Goal: Task Accomplishment & Management: Use online tool/utility

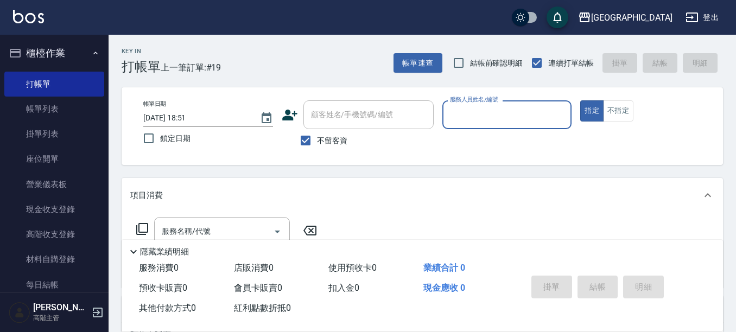
scroll to position [51, 0]
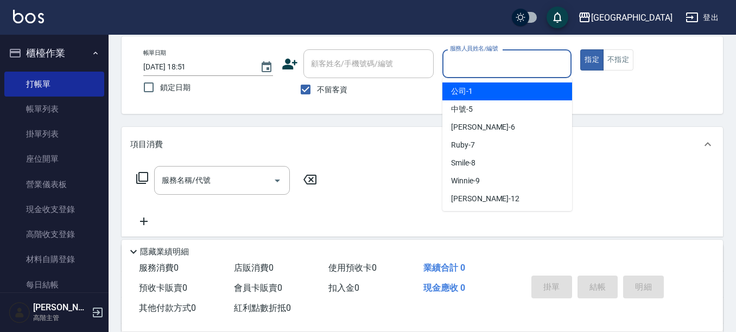
click at [499, 66] on input "服務人員姓名/編號" at bounding box center [507, 63] width 120 height 19
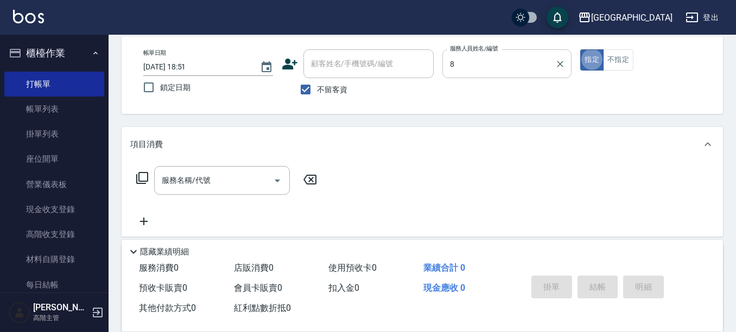
type input "Smile-8"
type button "true"
click at [220, 180] on input "服務名稱/代號" at bounding box center [214, 180] width 110 height 19
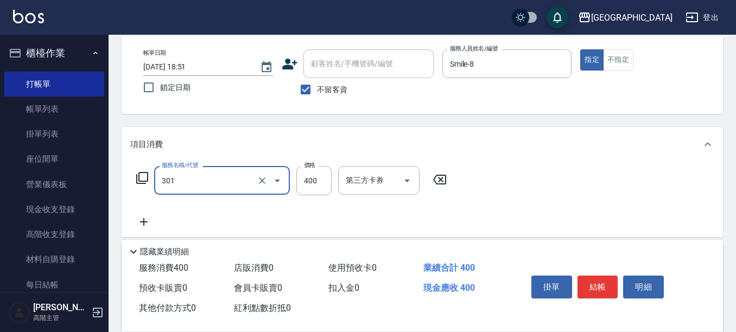
type input "剪髮卡([PERSON_NAME])(301)"
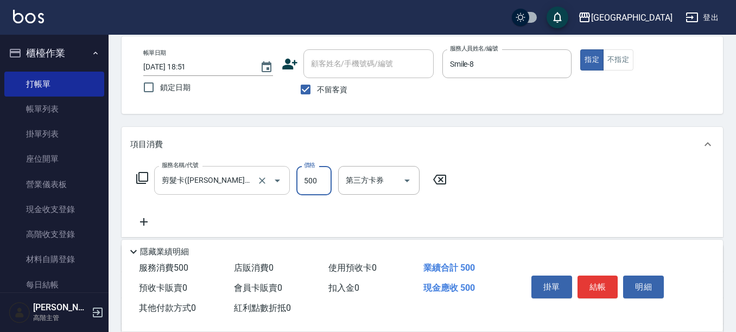
type input "500"
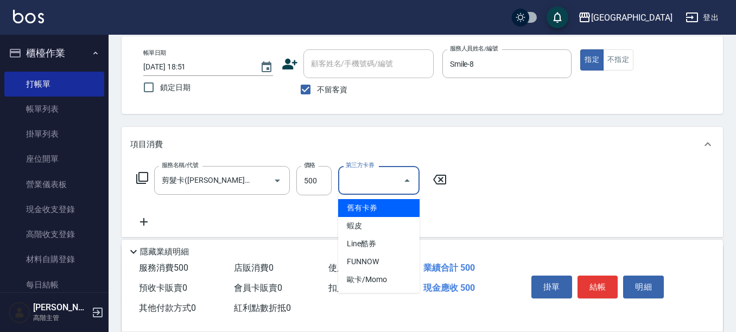
click at [371, 179] on input "第三方卡券" at bounding box center [370, 180] width 55 height 19
drag, startPoint x: 368, startPoint y: 205, endPoint x: 376, endPoint y: 209, distance: 9.2
click at [368, 205] on span "舊有卡券" at bounding box center [378, 208] width 81 height 18
type input "舊有卡券"
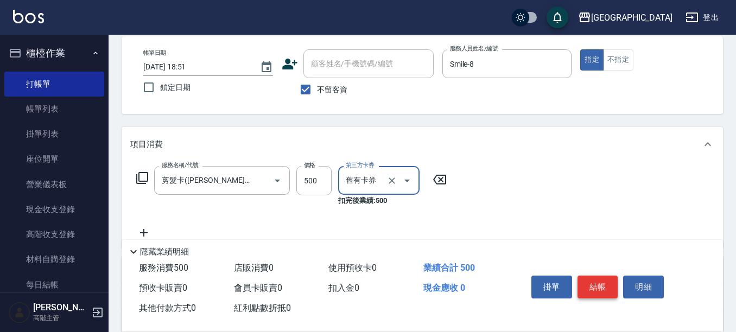
click at [596, 284] on button "結帳" at bounding box center [598, 287] width 41 height 23
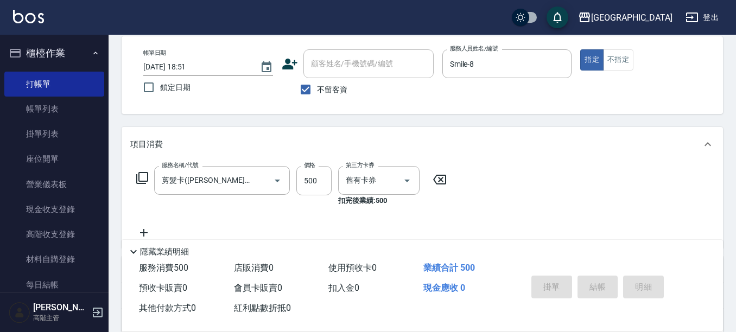
type input "[DATE] 19:42"
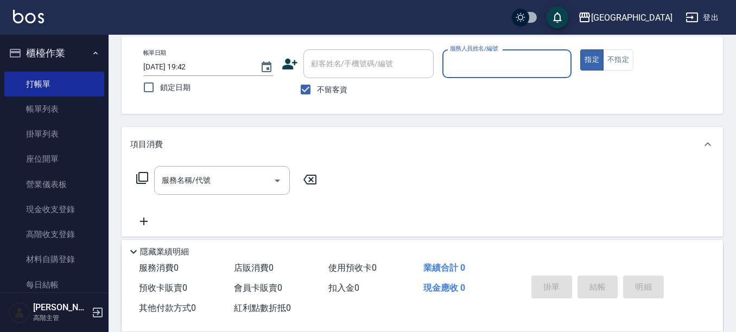
click at [501, 68] on input "服務人員姓名/編號" at bounding box center [507, 63] width 120 height 19
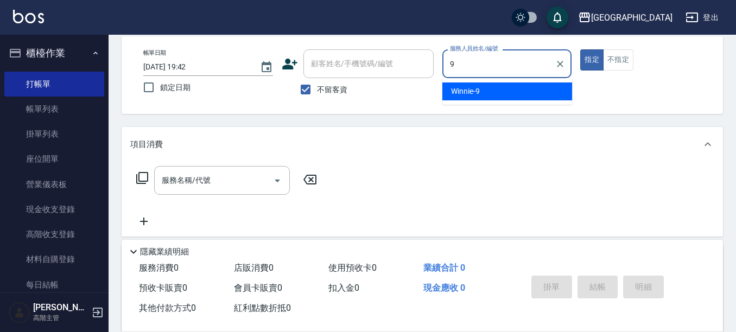
type input "Winnie-9"
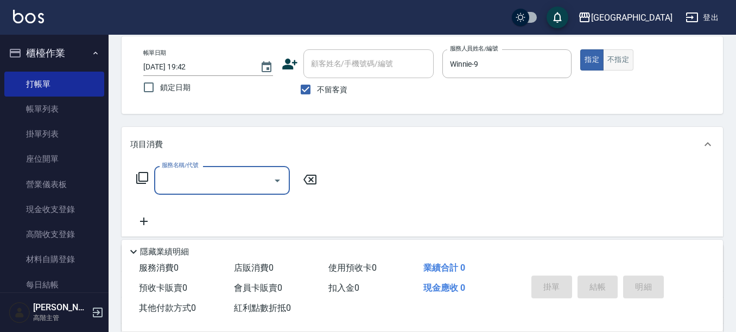
drag, startPoint x: 613, startPoint y: 63, endPoint x: 603, endPoint y: 66, distance: 10.7
click at [612, 63] on button "不指定" at bounding box center [618, 59] width 30 height 21
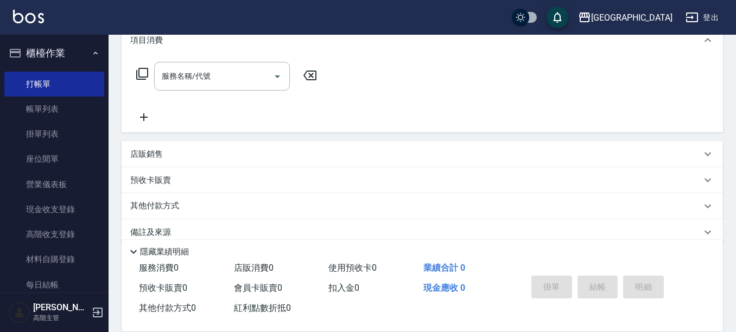
scroll to position [160, 0]
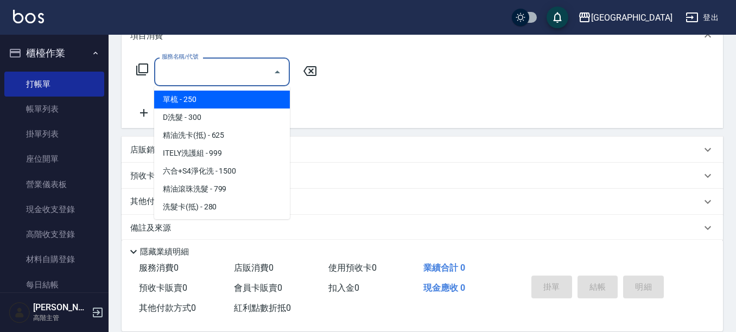
click at [188, 73] on input "服務名稱/代號" at bounding box center [214, 71] width 110 height 19
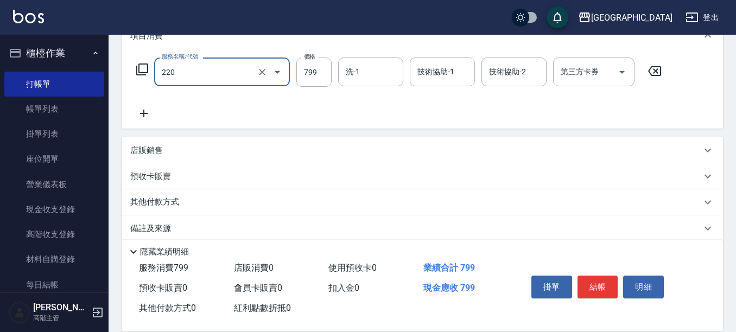
type input "精油滾珠洗髮(220)"
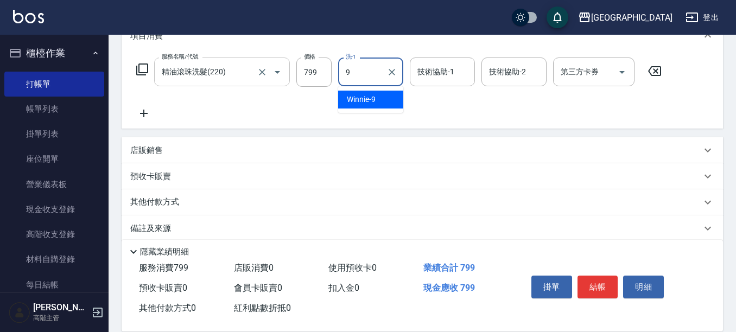
type input "Winnie-9"
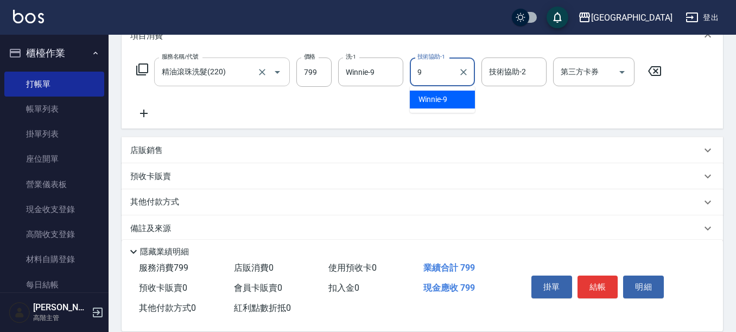
type input "Winnie-9"
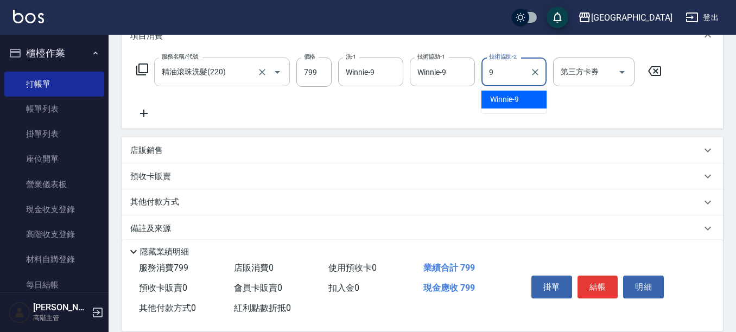
type input "Winnie-9"
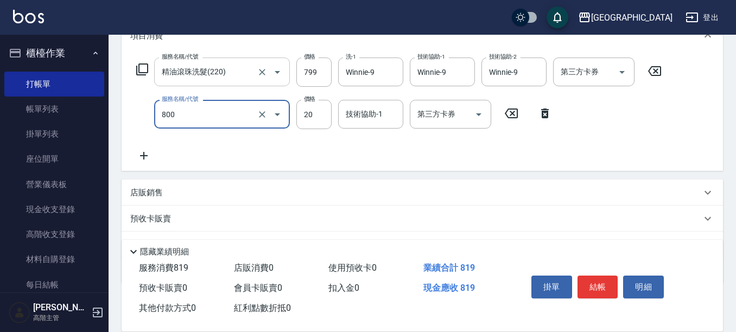
type input "潤絲精(800)"
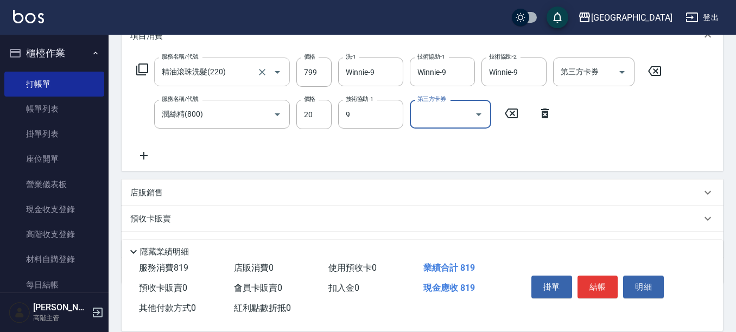
type input "Winnie-9"
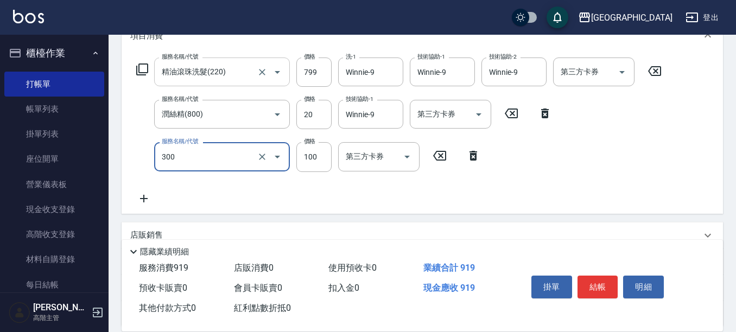
type input "剪瀏海(300)"
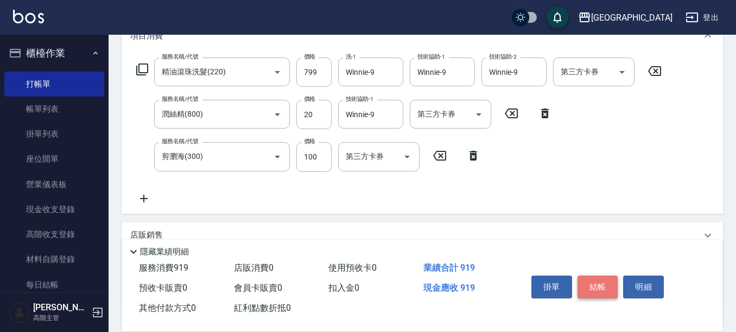
click at [591, 280] on button "結帳" at bounding box center [598, 287] width 41 height 23
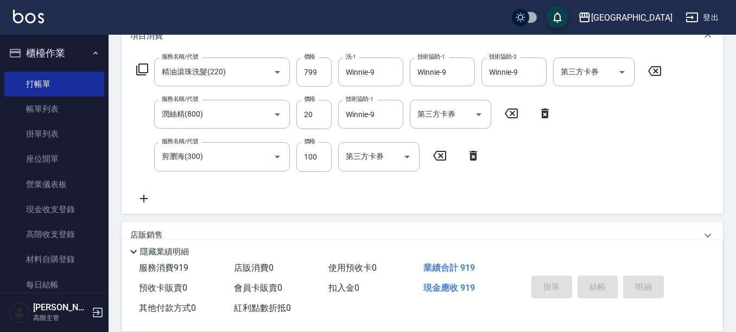
type input "[DATE] 19:43"
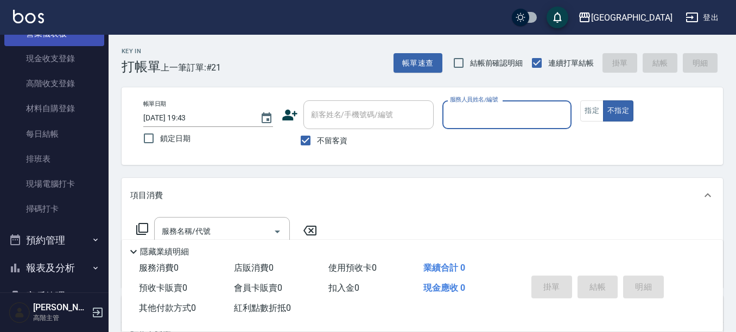
scroll to position [0, 0]
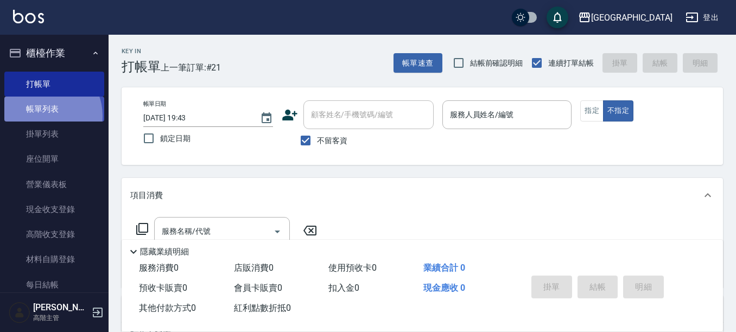
click at [43, 116] on link "帳單列表" at bounding box center [54, 109] width 100 height 25
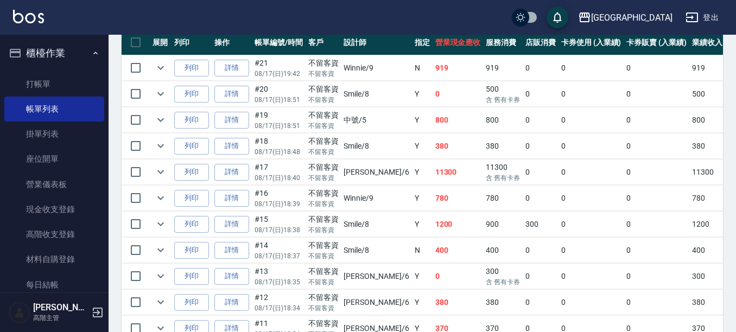
scroll to position [326, 0]
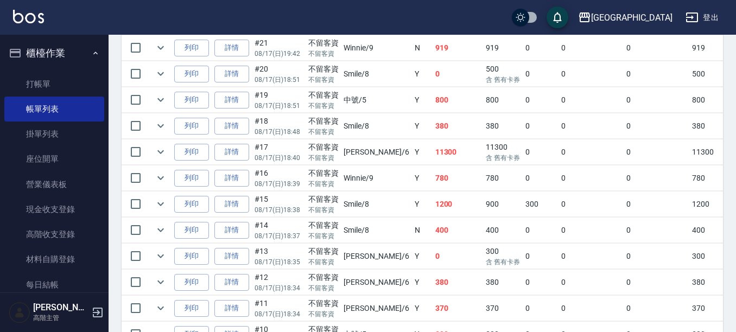
click at [56, 53] on button "櫃檯作業" at bounding box center [54, 53] width 100 height 28
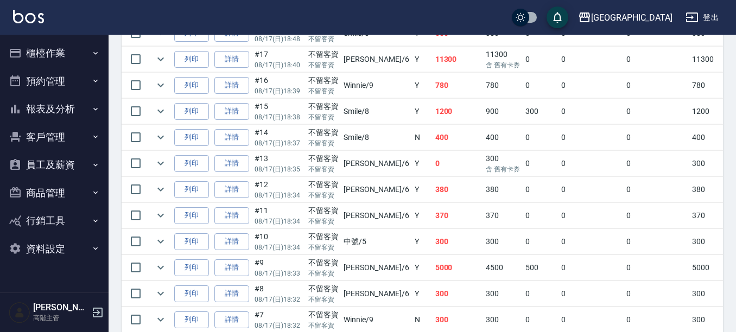
scroll to position [543, 0]
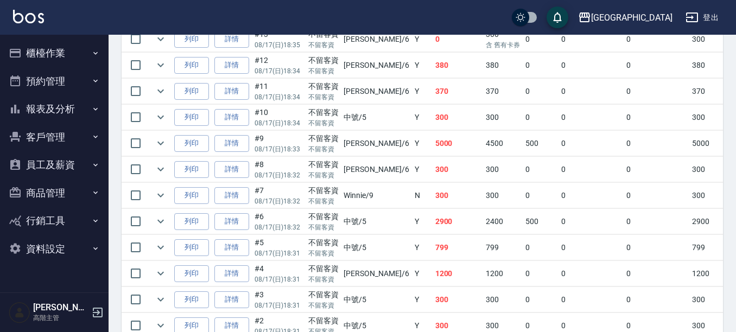
click at [54, 111] on button "報表及分析" at bounding box center [54, 109] width 100 height 28
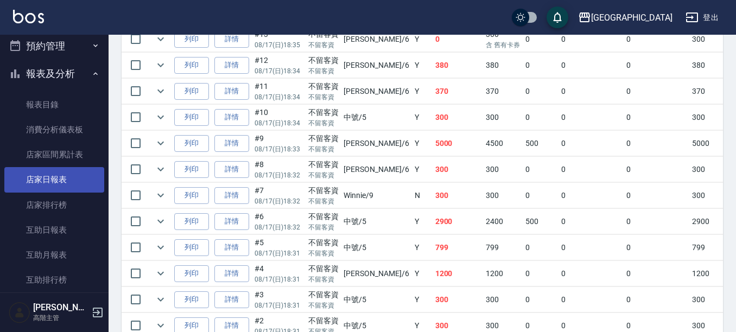
scroll to position [54, 0]
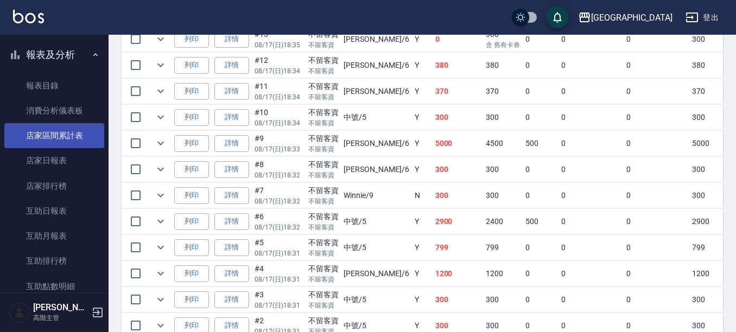
click at [71, 136] on link "店家區間累計表" at bounding box center [54, 135] width 100 height 25
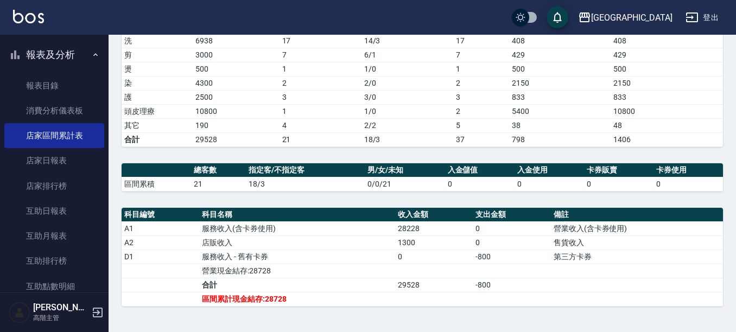
scroll to position [160, 0]
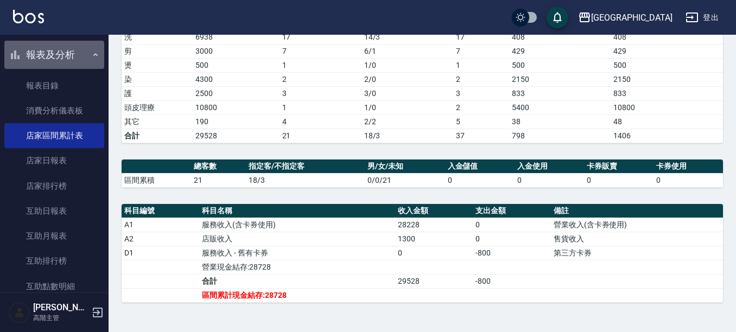
click at [55, 53] on button "報表及分析" at bounding box center [54, 55] width 100 height 28
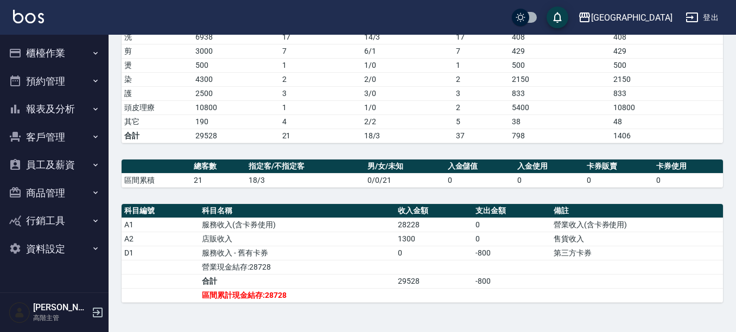
scroll to position [0, 0]
click at [53, 50] on button "櫃檯作業" at bounding box center [54, 53] width 100 height 28
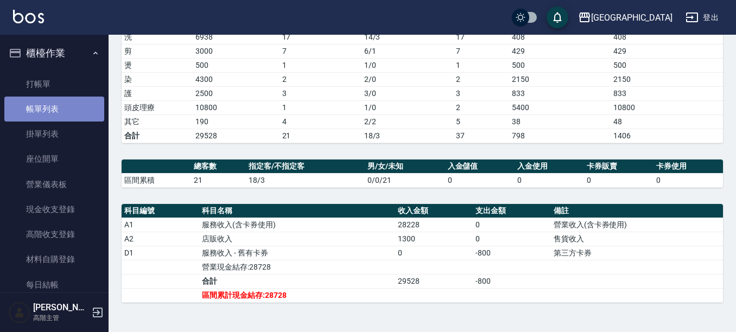
click at [63, 106] on link "帳單列表" at bounding box center [54, 109] width 100 height 25
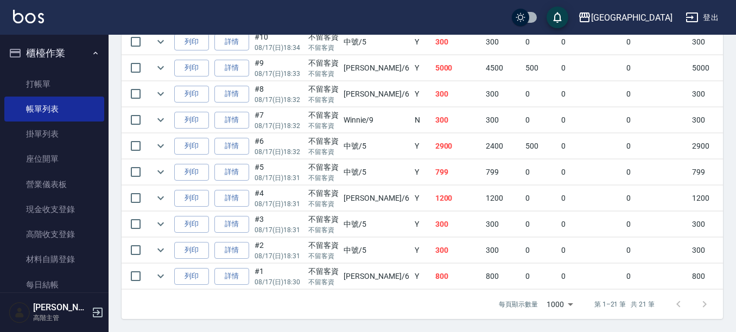
scroll to position [628, 0]
click at [41, 283] on link "每日結帳" at bounding box center [54, 285] width 100 height 25
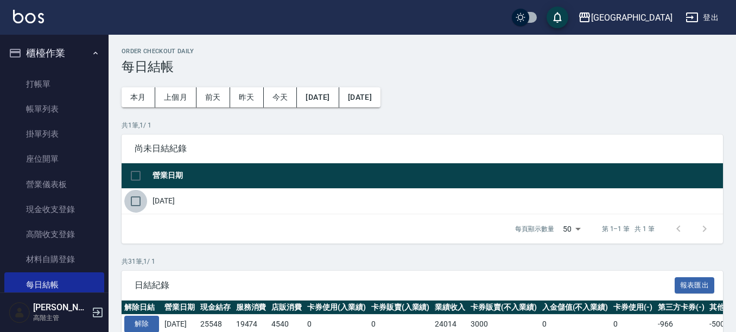
click at [133, 204] on input "checkbox" at bounding box center [135, 201] width 23 height 23
checkbox input "true"
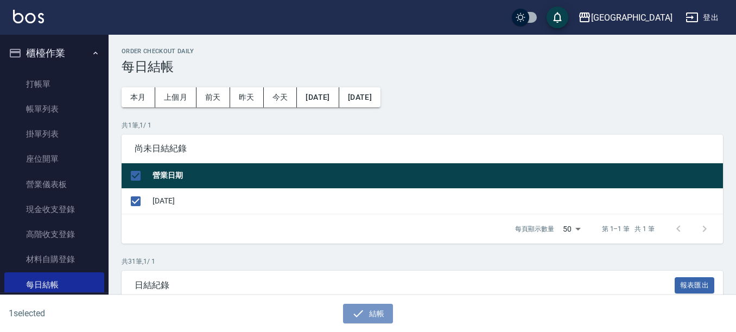
drag, startPoint x: 369, startPoint y: 313, endPoint x: 385, endPoint y: 302, distance: 19.6
click at [370, 312] on button "結帳" at bounding box center [368, 314] width 50 height 20
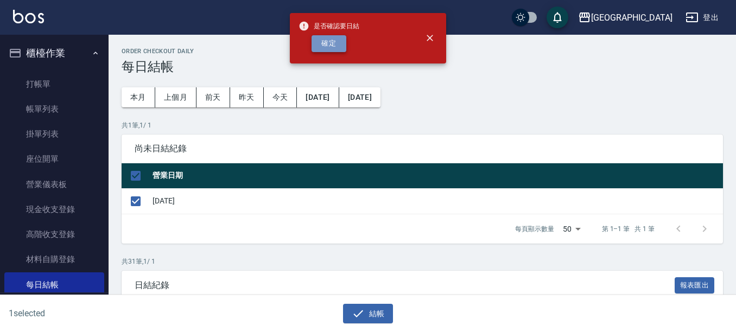
click at [333, 40] on button "確定" at bounding box center [329, 43] width 35 height 17
checkbox input "false"
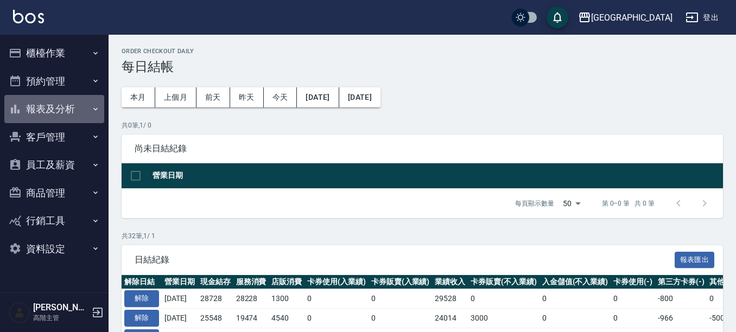
click at [54, 110] on button "報表及分析" at bounding box center [54, 109] width 100 height 28
